Goal: Task Accomplishment & Management: Manage account settings

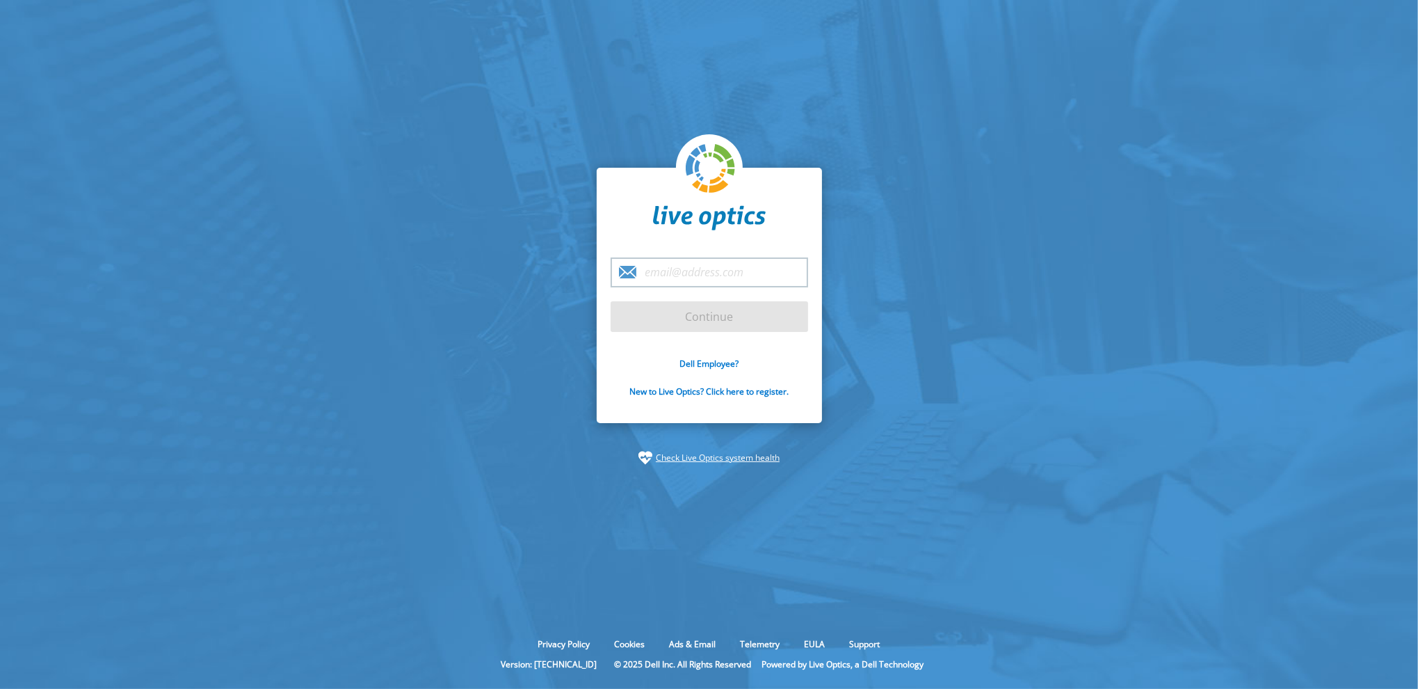
click at [705, 284] on input "email" at bounding box center [710, 272] width 198 height 30
type input "mcobb@commvault.com"
click at [688, 323] on input "Continue" at bounding box center [710, 316] width 198 height 31
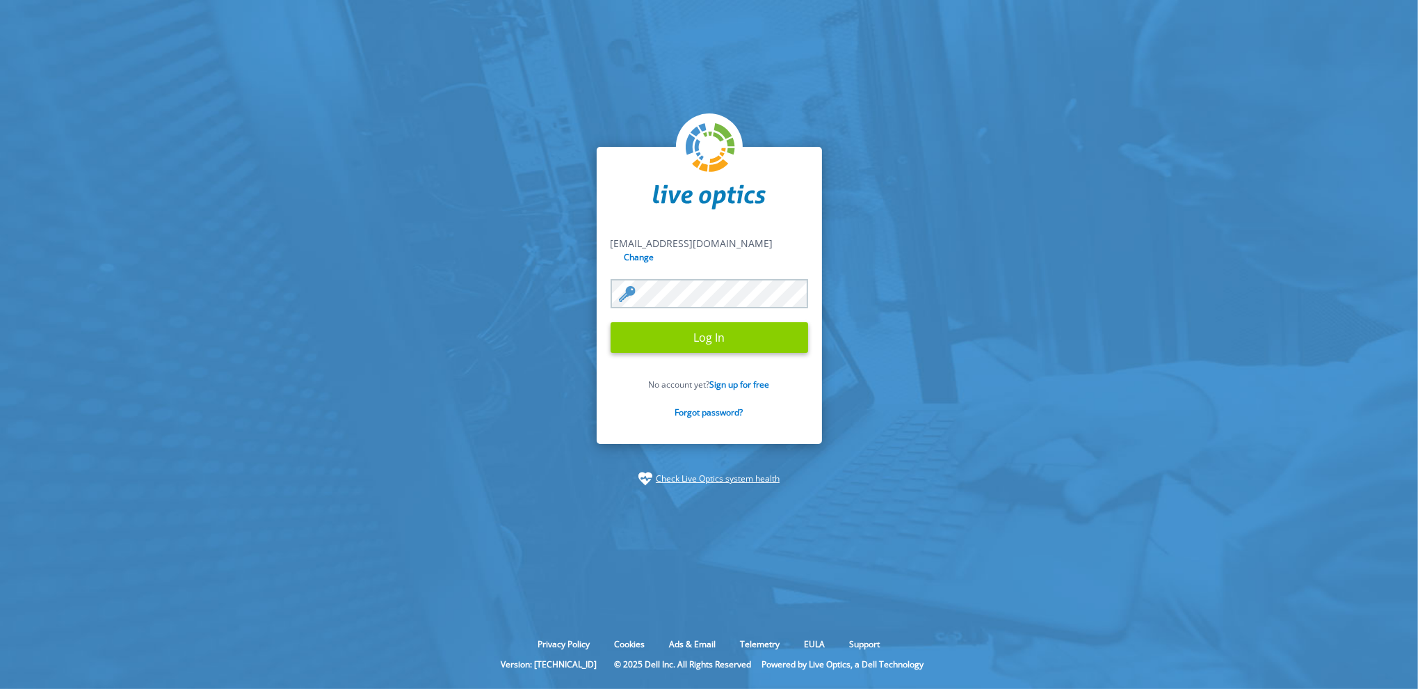
click at [690, 329] on input "Log In" at bounding box center [710, 337] width 198 height 31
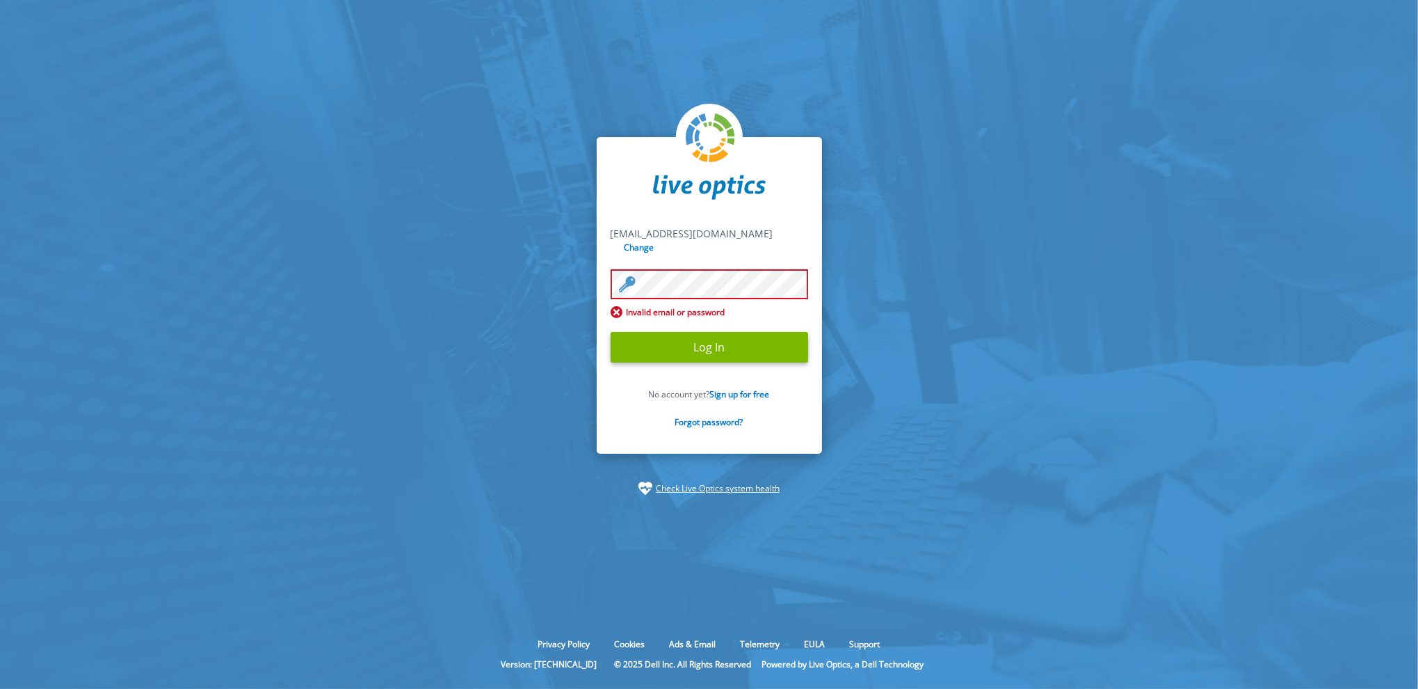
click at [530, 270] on section "mcobb@commvault.com mcobb@commvault.com Change Invalid email or password Log In…" at bounding box center [709, 316] width 1418 height 632
click at [611, 332] on input "Log In" at bounding box center [710, 347] width 198 height 31
click at [663, 357] on form "mcobb@commvault.com mcobb@commvault.com Change Invalid email or password Log In…" at bounding box center [710, 335] width 198 height 216
click at [718, 341] on input "Log In" at bounding box center [710, 347] width 198 height 31
click at [699, 416] on link "Forgot password?" at bounding box center [709, 422] width 68 height 12
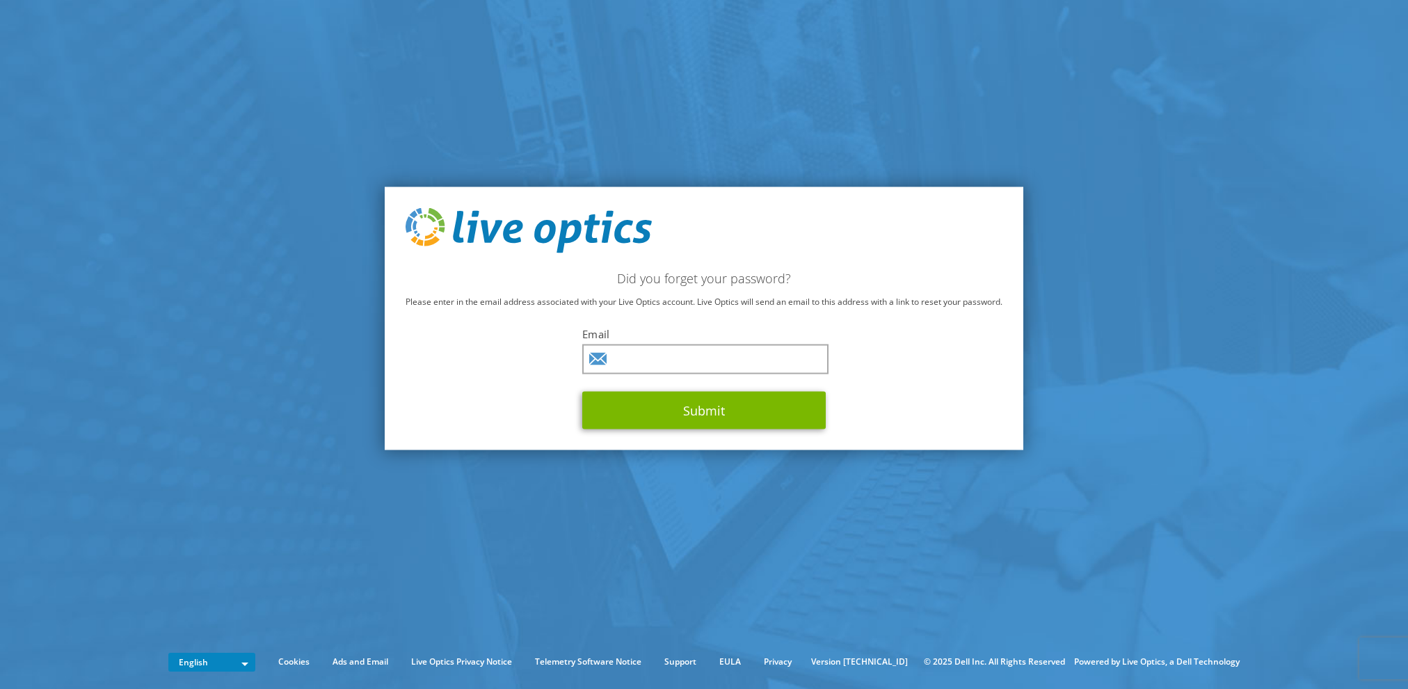
click at [664, 335] on label "Email" at bounding box center [703, 334] width 243 height 14
click at [664, 357] on input "text" at bounding box center [705, 359] width 246 height 30
type input "mcobb@commvault.com"
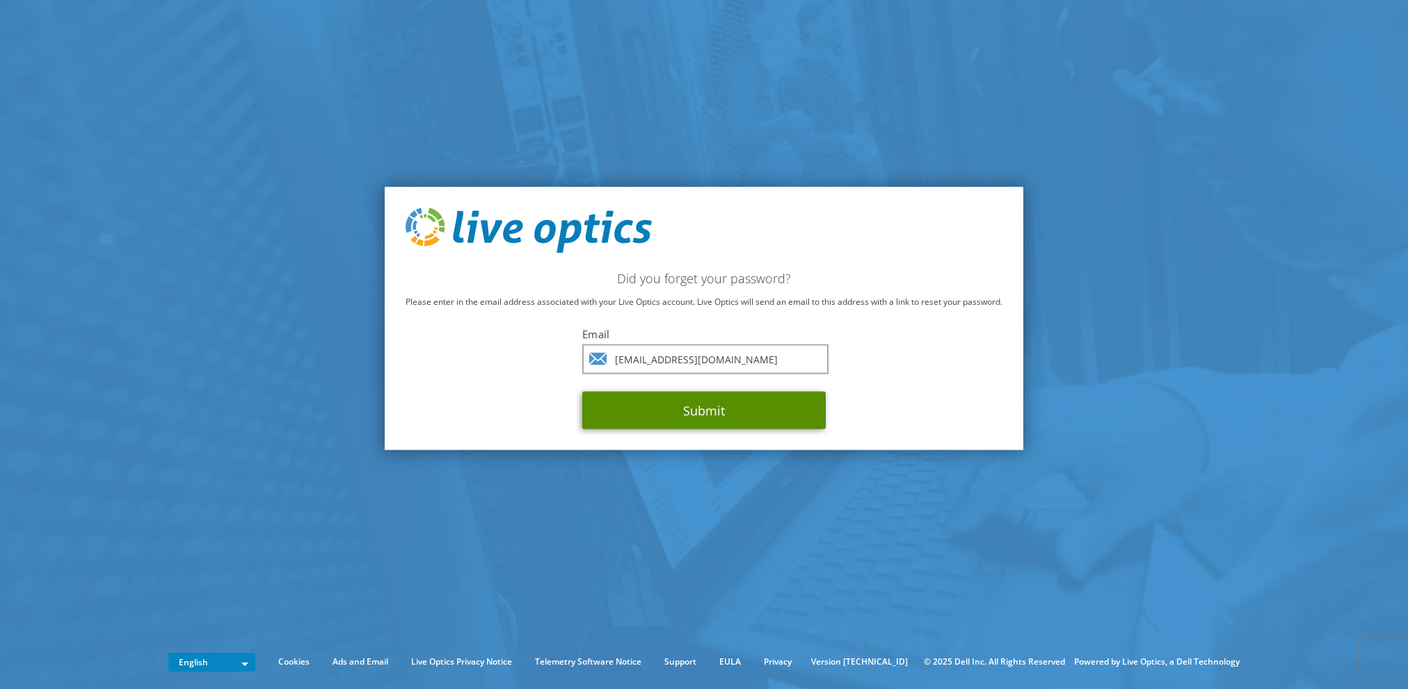
click at [666, 410] on button "Submit" at bounding box center [703, 411] width 243 height 38
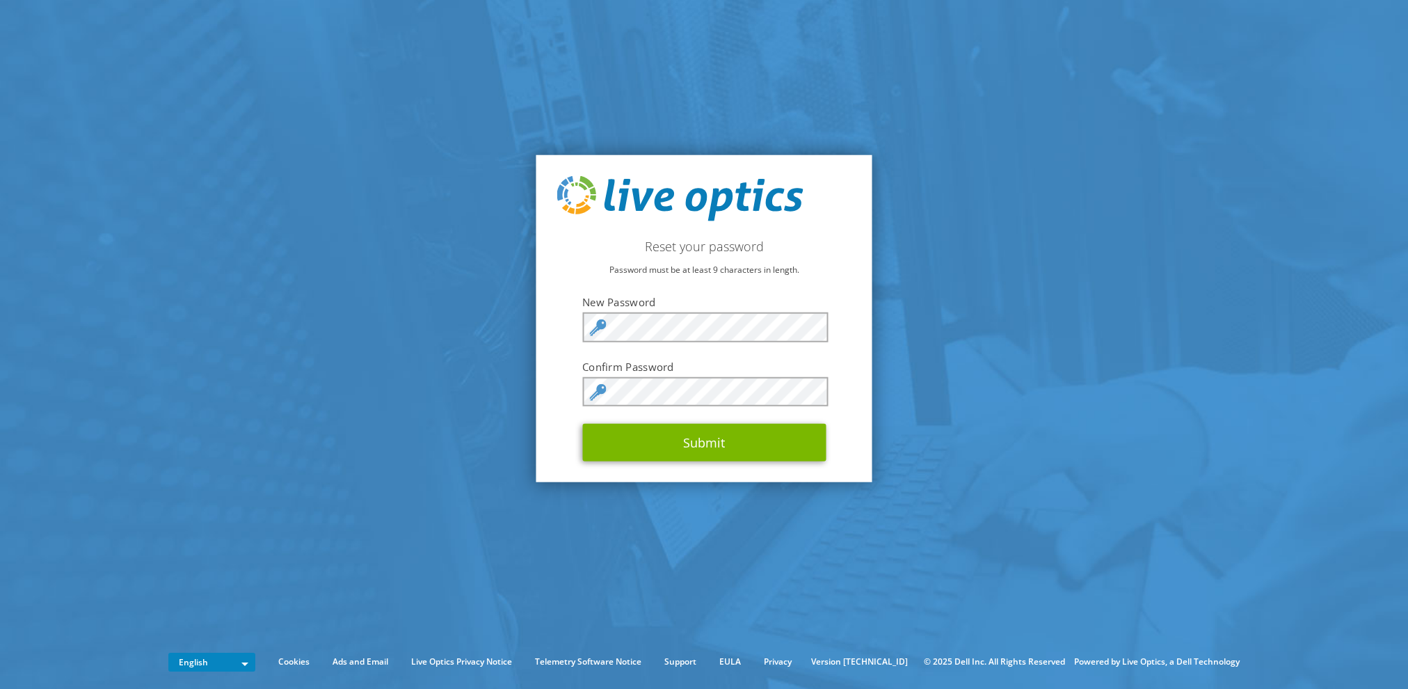
drag, startPoint x: 552, startPoint y: 389, endPoint x: 594, endPoint y: 390, distance: 42.4
click at [552, 388] on div "Reset your password Password must be at least 9 characters in length. New Passw…" at bounding box center [704, 318] width 336 height 328
drag, startPoint x: 687, startPoint y: 343, endPoint x: 444, endPoint y: 335, distance: 242.8
click at [444, 335] on section "Reset your password Password must be at least 9 characters in length. New Passw…" at bounding box center [704, 318] width 1408 height 636
click at [549, 316] on div "Reset your password Password must be at least 9 characters in length. New Passw…" at bounding box center [704, 318] width 336 height 328
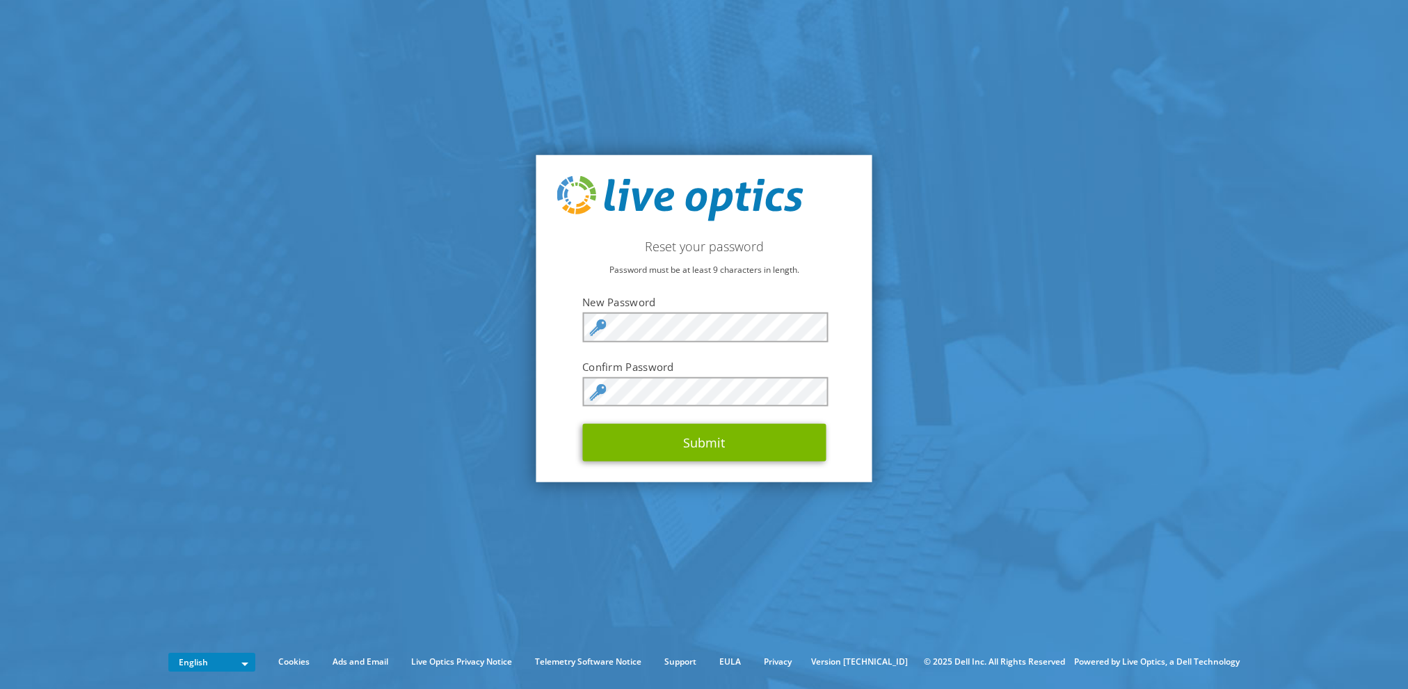
click at [591, 422] on form "New Password Confirm Password Submit" at bounding box center [703, 378] width 243 height 166
click at [868, 309] on div "Reset your password Password must be at least 9 characters in length. New Passw…" at bounding box center [704, 318] width 336 height 328
click at [709, 446] on button "Submit" at bounding box center [703, 443] width 243 height 38
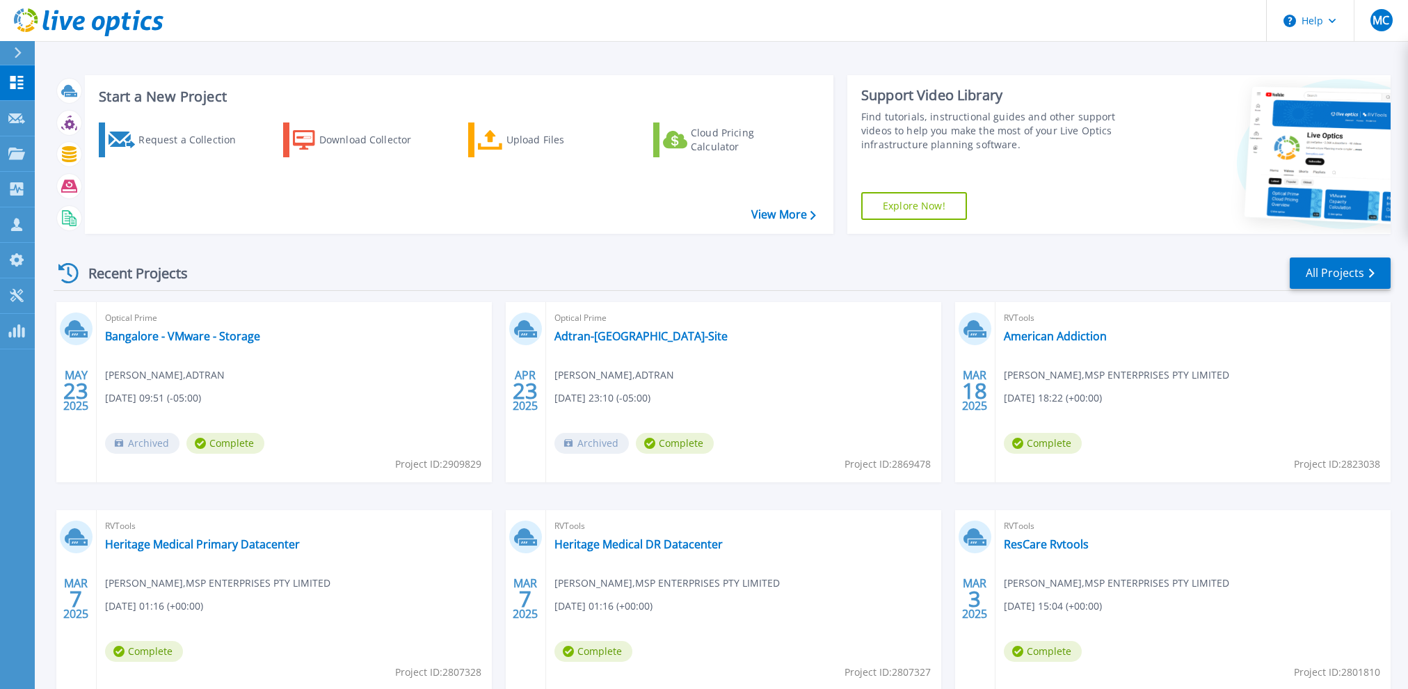
click at [481, 275] on div "Recent Projects All Projects" at bounding box center [722, 273] width 1337 height 35
